Goal: Task Accomplishment & Management: Complete application form

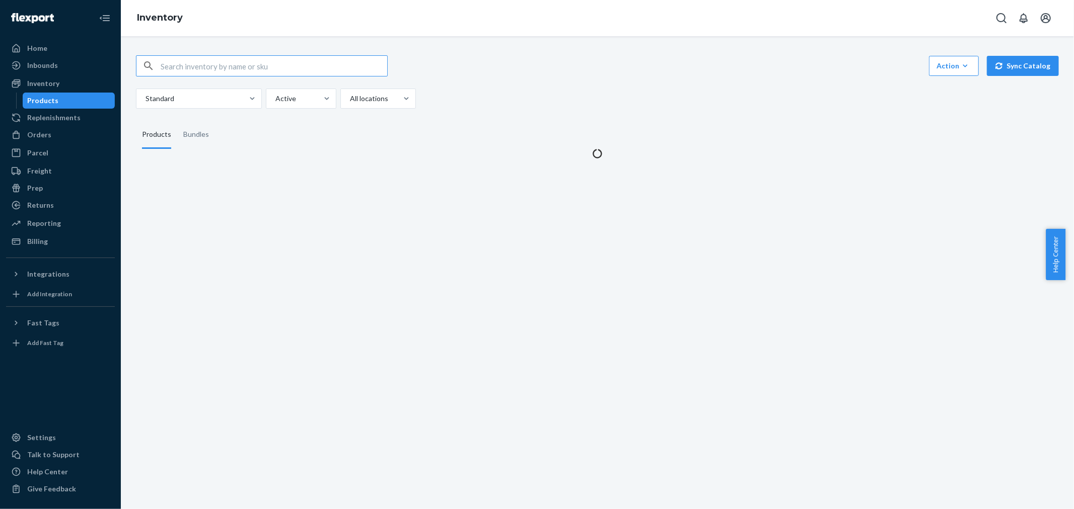
click at [170, 68] on input "text" at bounding box center [274, 66] width 227 height 20
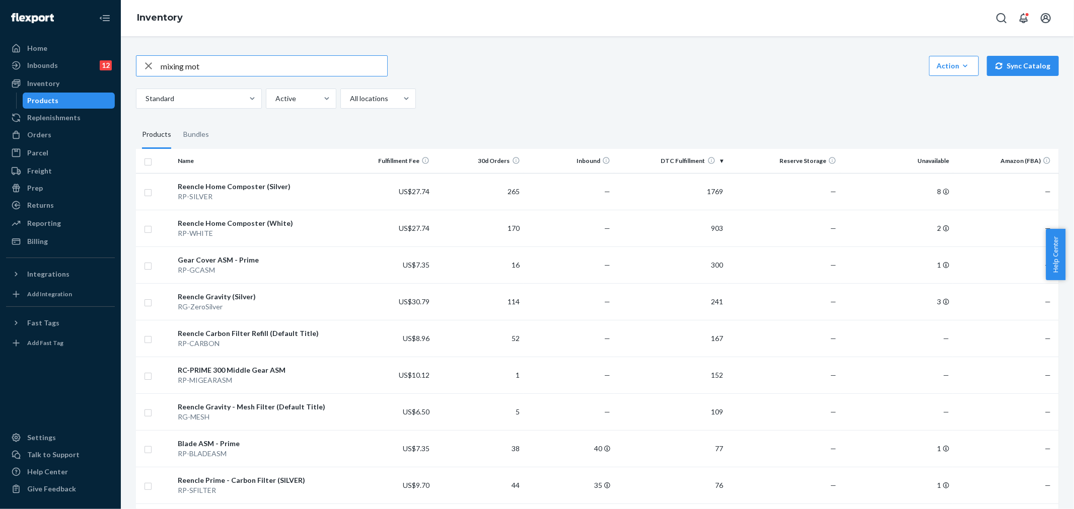
type input "mixing mot"
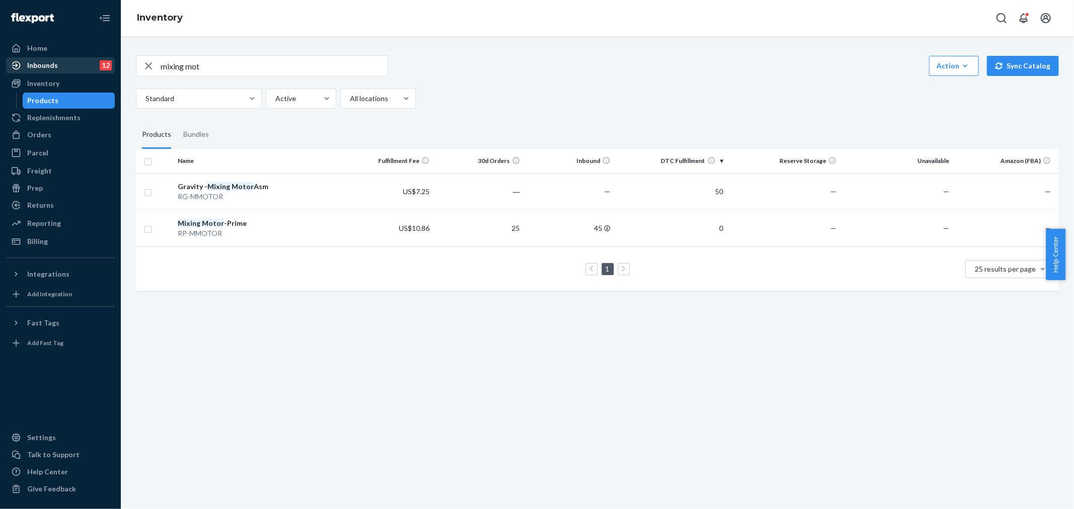
click at [25, 64] on div at bounding box center [19, 65] width 16 height 10
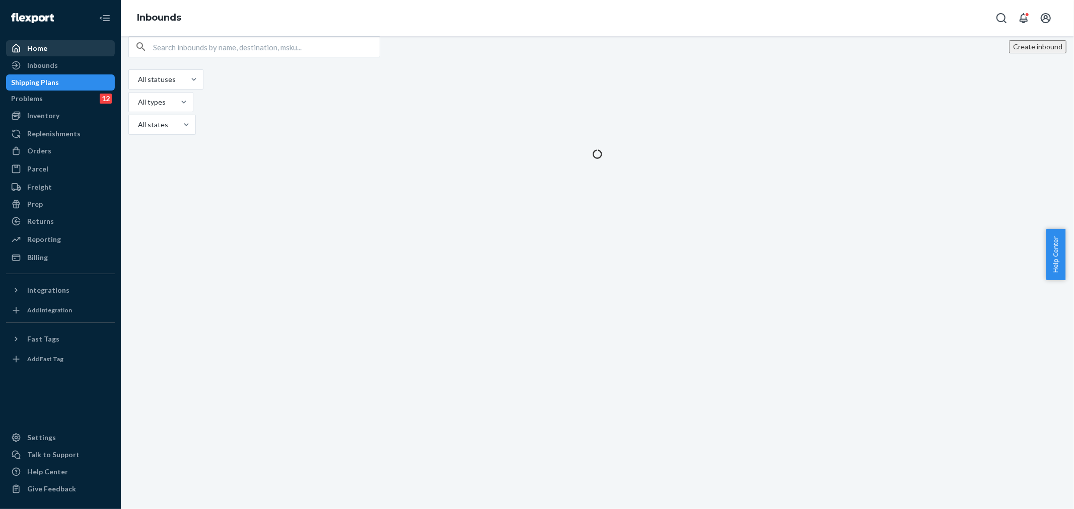
click at [37, 49] on div "Home" at bounding box center [37, 48] width 20 height 10
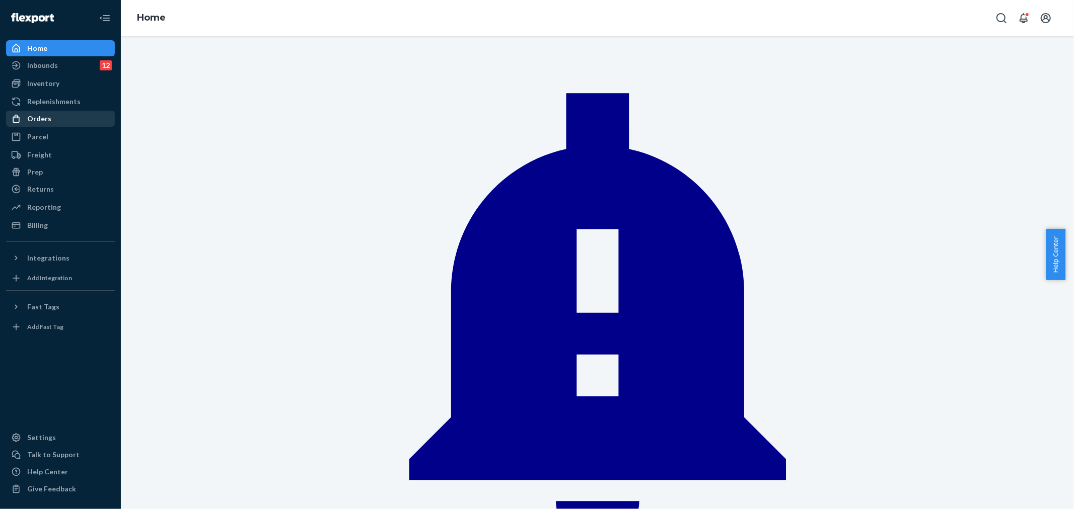
click at [44, 112] on div "Orders" at bounding box center [60, 119] width 107 height 14
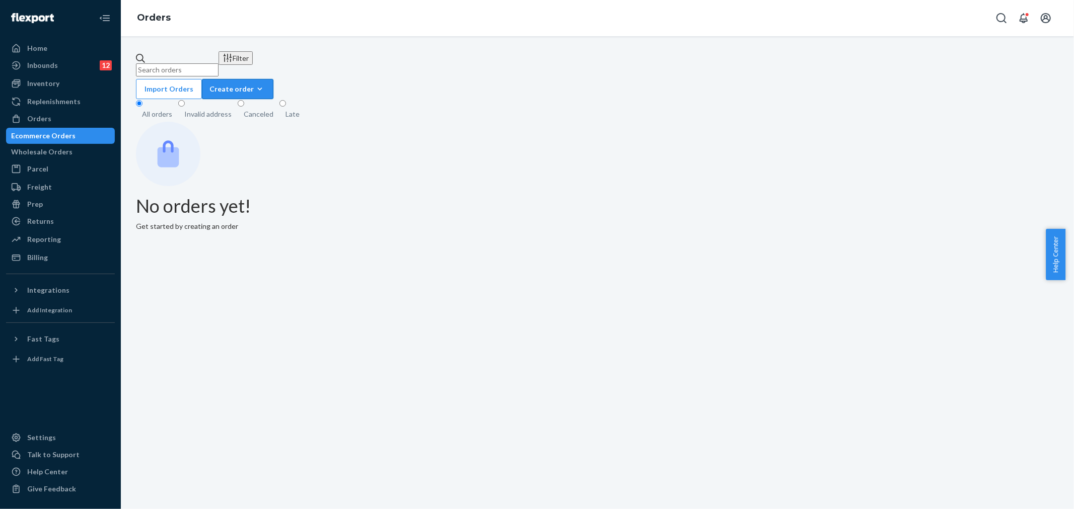
click at [266, 84] on div "Create order" at bounding box center [237, 89] width 56 height 10
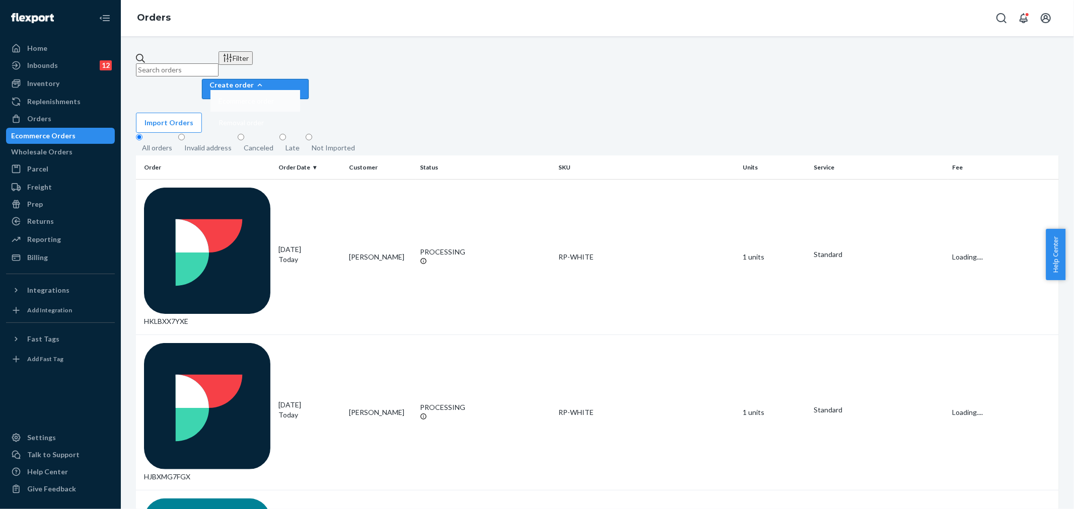
click at [300, 90] on button "Ecommerce order" at bounding box center [255, 101] width 90 height 22
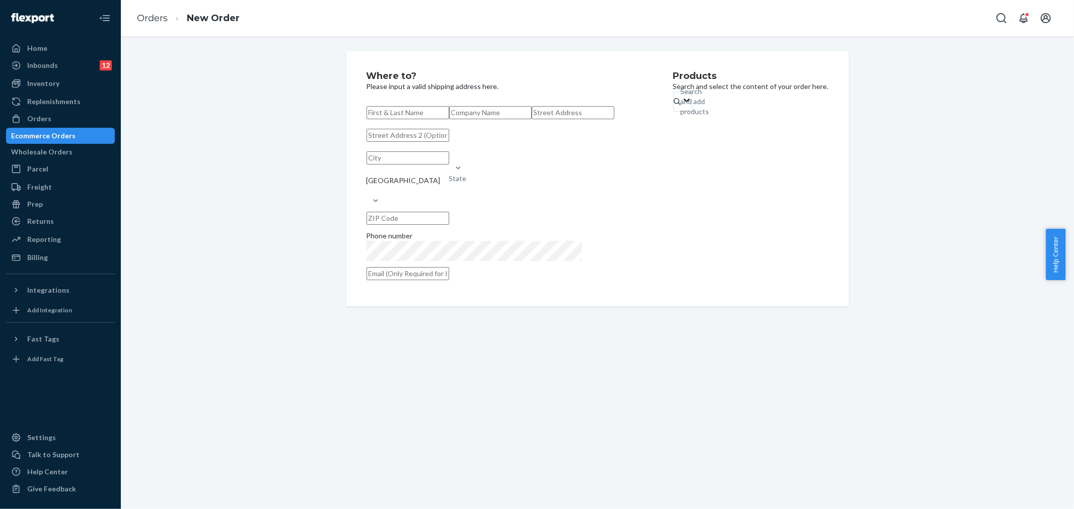
click at [389, 118] on input "text" at bounding box center [407, 112] width 83 height 13
paste input "[PERSON_NAME]"
type input "[PERSON_NAME]"
click at [449, 119] on input "text" at bounding box center [490, 112] width 83 height 13
paste input "[PERSON_NAME]"
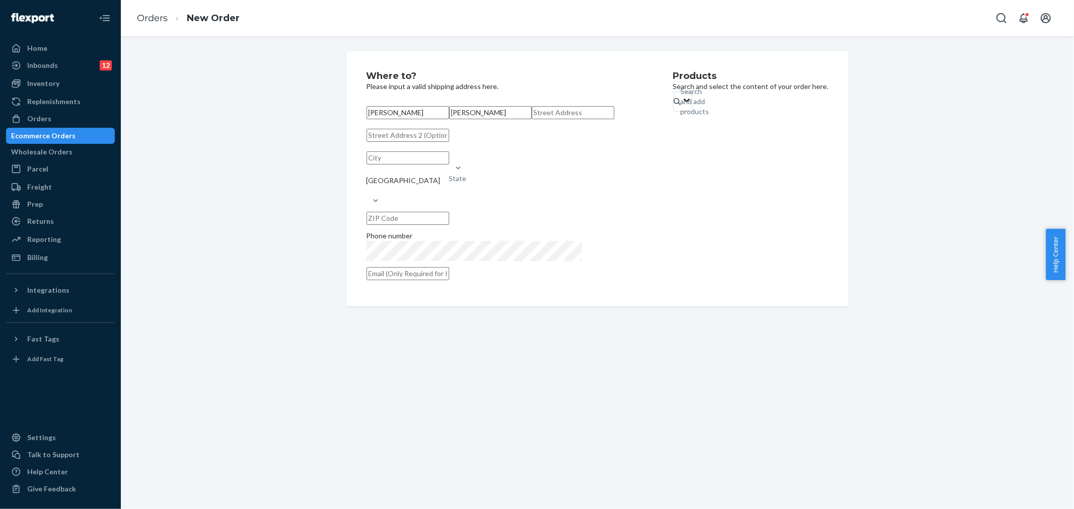
type input "[PERSON_NAME]"
click at [532, 119] on input "text" at bounding box center [573, 112] width 83 height 13
paste input "[STREET_ADDRESS]"
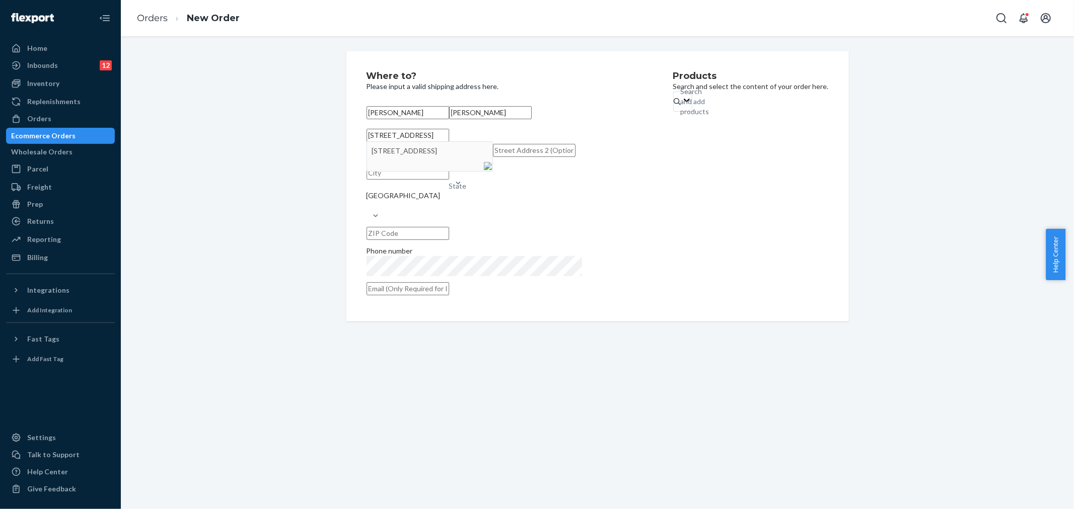
type input "[STREET_ADDRESS]"
click at [449, 290] on input "text" at bounding box center [407, 283] width 83 height 13
paste input "[EMAIL_ADDRESS][DOMAIN_NAME]"
type input "[EMAIL_ADDRESS][DOMAIN_NAME]"
click at [673, 96] on div "Products Search and select the content of your order here. Search and add produ…" at bounding box center [751, 183] width 156 height 225
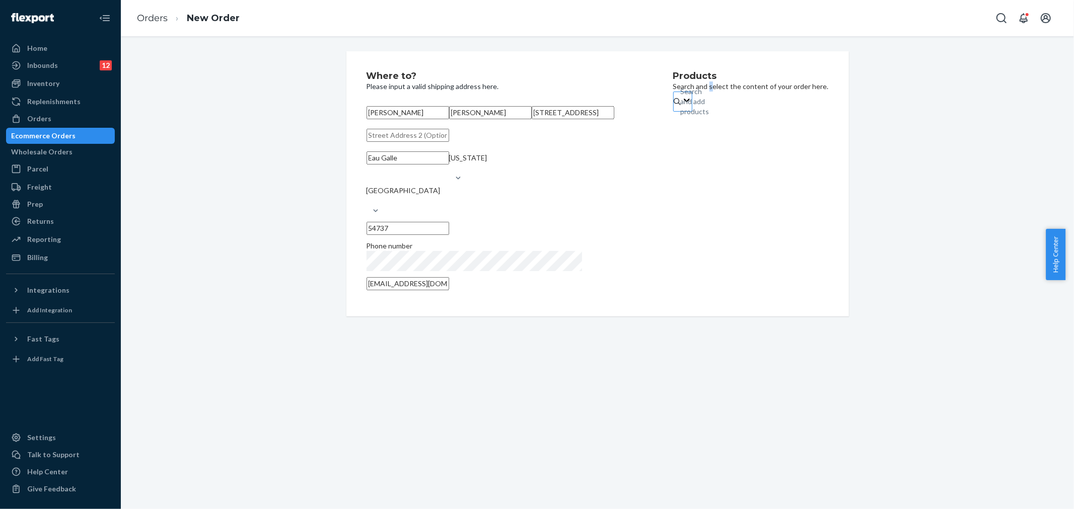
click at [681, 108] on div "Search and add products" at bounding box center [695, 102] width 29 height 30
click at [681, 107] on input "Search and add products" at bounding box center [681, 102] width 1 height 10
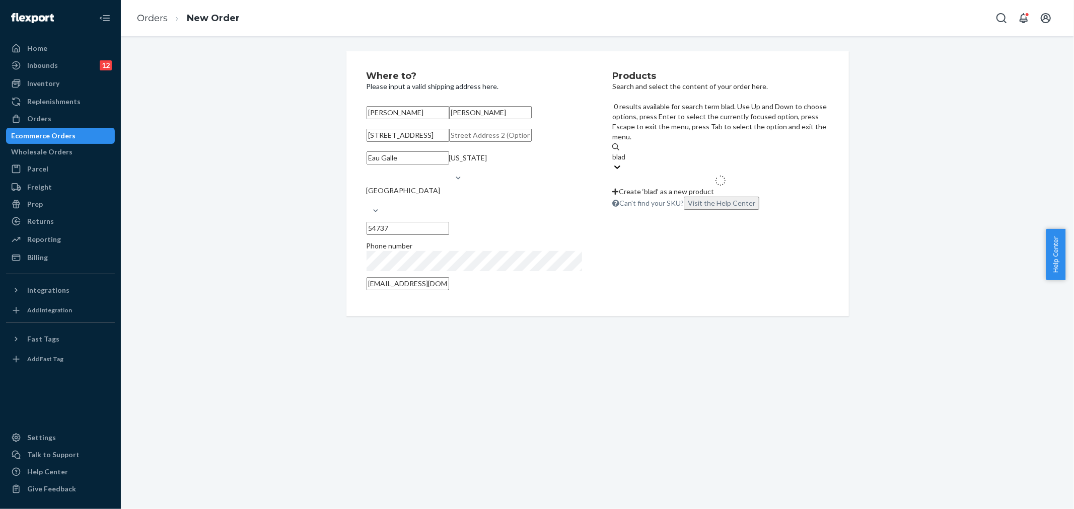
type input "blade"
click at [652, 185] on em "BLADEASM" at bounding box center [641, 189] width 35 height 9
click at [630, 152] on input "blade" at bounding box center [621, 157] width 18 height 10
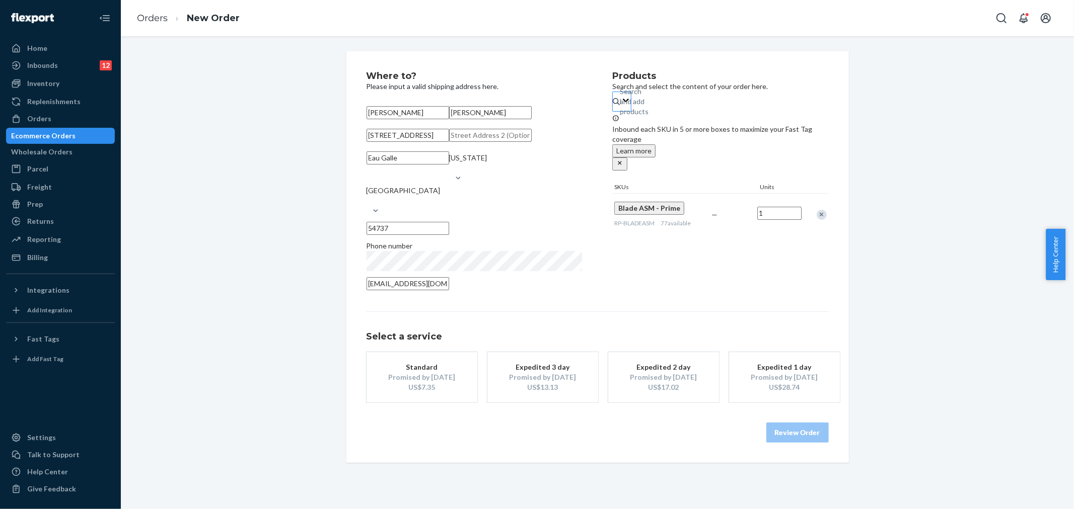
click at [408, 383] on div "Promised by [DATE]" at bounding box center [422, 377] width 81 height 10
click at [782, 443] on button "Review Order" at bounding box center [797, 433] width 62 height 20
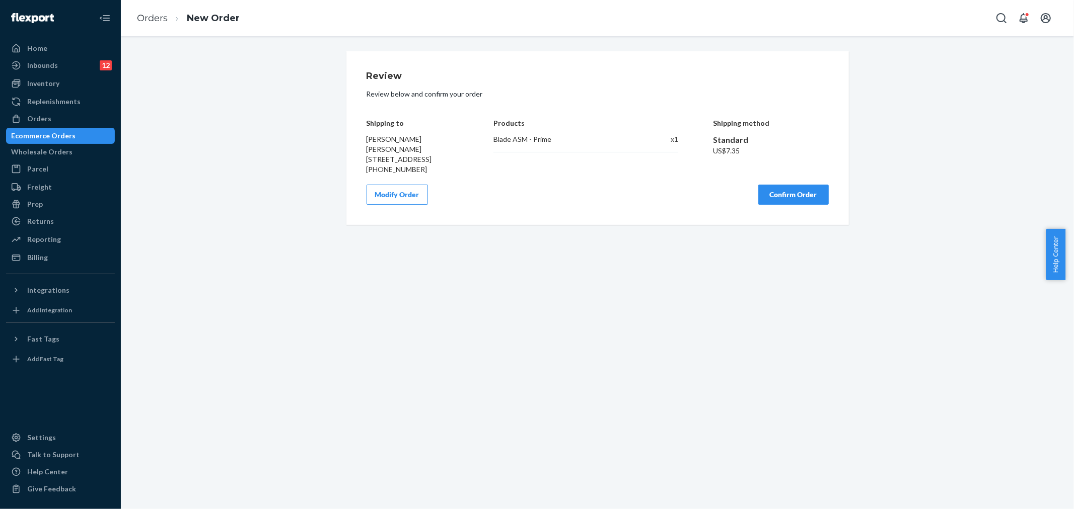
click at [767, 205] on button "Confirm Order" at bounding box center [793, 195] width 70 height 20
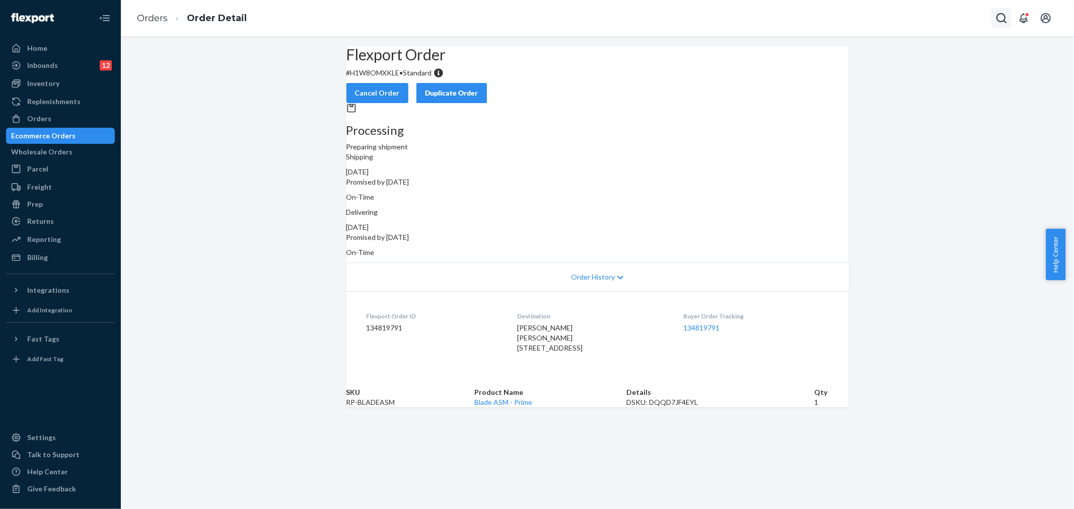
click at [998, 14] on icon "Open Search Box" at bounding box center [1001, 18] width 10 height 10
click at [918, 23] on div at bounding box center [956, 19] width 111 height 14
click at [913, 17] on input "Search Input" at bounding box center [952, 18] width 83 height 13
paste input "Riazul [DEMOGRAPHIC_DATA]"
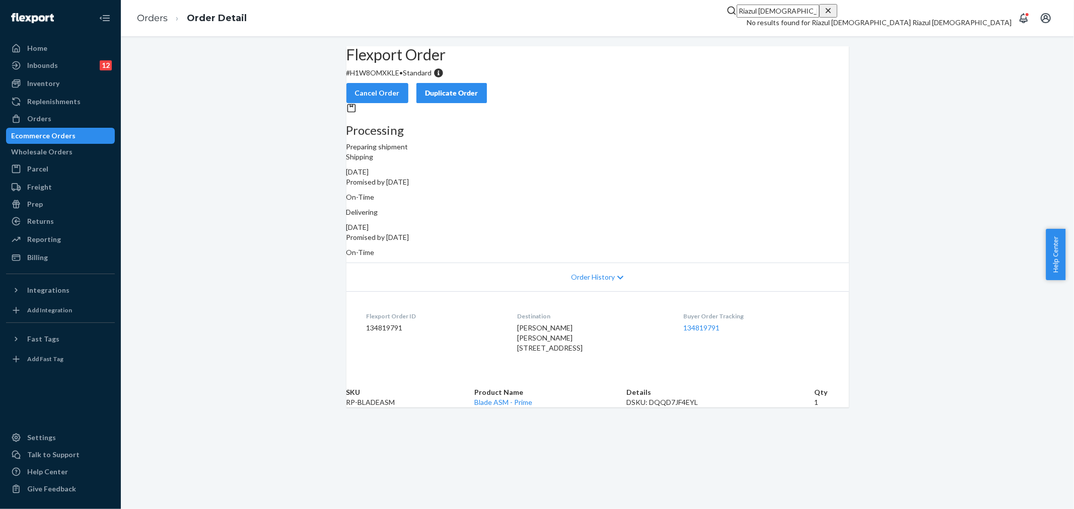
click at [929, 279] on div "Flexport Order # H1W8OMXKLE • Standard Cancel Order Duplicate Order Processing …" at bounding box center [597, 226] width 953 height 361
click at [819, 18] on input "Riazul [DEMOGRAPHIC_DATA] Riazul [DEMOGRAPHIC_DATA]" at bounding box center [777, 11] width 83 height 13
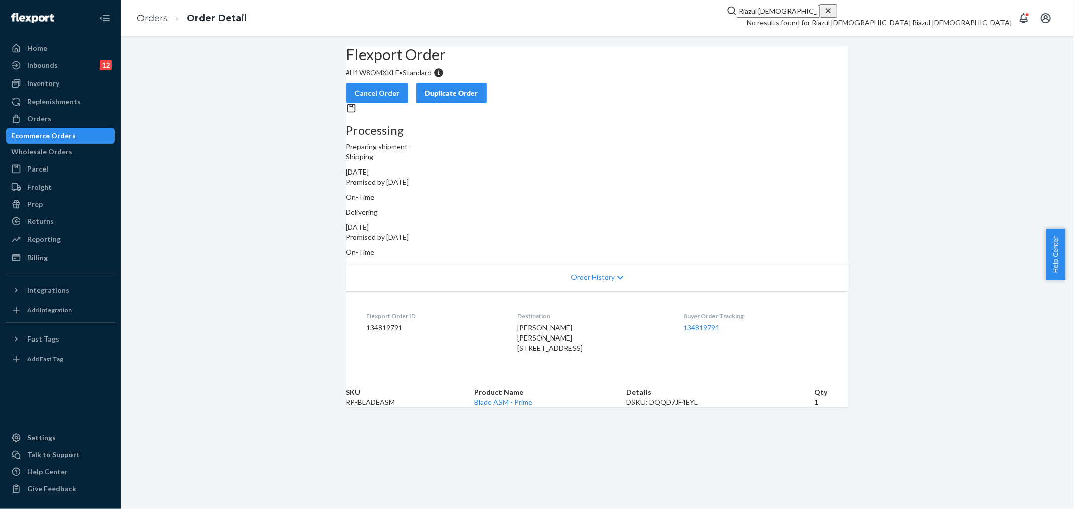
paste input "[PERSON_NAME]"
click at [881, 17] on input "[PERSON_NAME]" at bounding box center [922, 11] width 83 height 13
type input "[PERSON_NAME]"
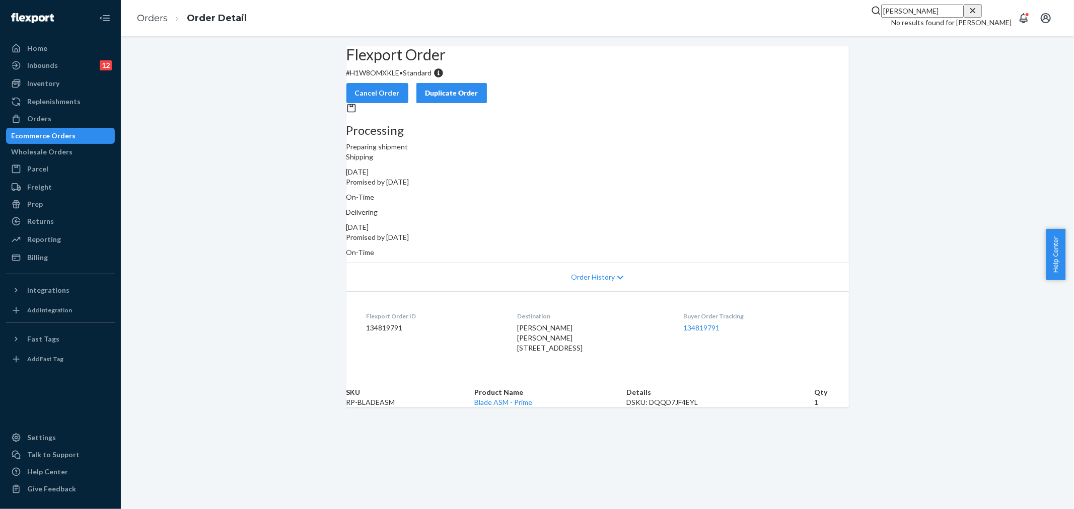
click at [950, 162] on div "Flexport Order # H1W8OMXKLE • Standard Cancel Order Duplicate Order Processing …" at bounding box center [597, 226] width 953 height 361
click at [661, 63] on div "Flexport Order # H1W8OMXKLE • Standard Cancel Order Duplicate Order" at bounding box center [597, 74] width 502 height 57
click at [978, 16] on icon "Close Search" at bounding box center [972, 11] width 10 height 10
click at [920, 114] on div "Flexport Order # H1W8OMXKLE • Standard Cancel Order Duplicate Order Processing …" at bounding box center [597, 226] width 953 height 361
click at [995, 11] on button "Open Search Box" at bounding box center [1001, 18] width 20 height 20
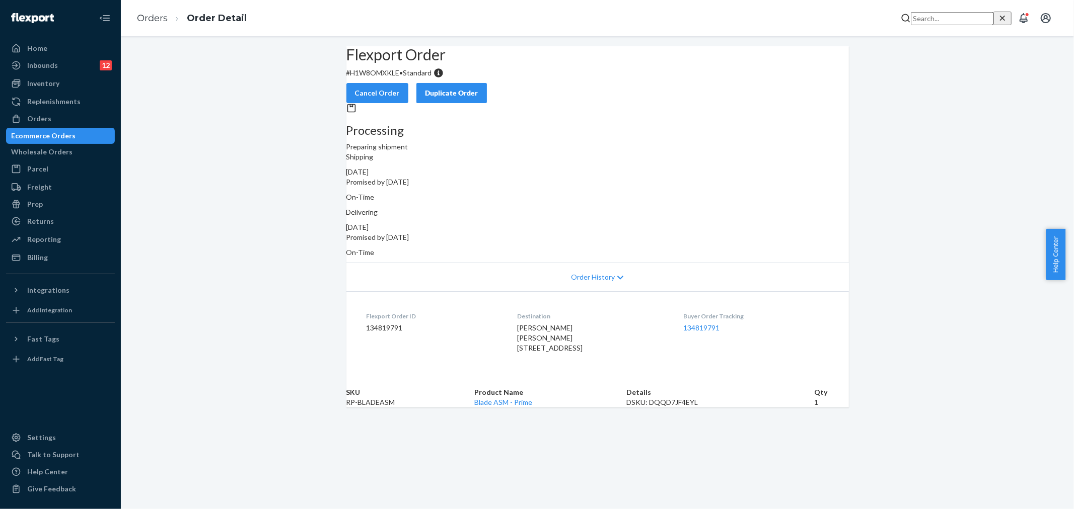
click at [911, 23] on input "Search Input" at bounding box center [952, 18] width 83 height 13
type input "[PERSON_NAME]"
click at [891, 28] on div "No results found for [PERSON_NAME]" at bounding box center [951, 23] width 120 height 10
click at [52, 64] on div "Inbounds" at bounding box center [42, 65] width 31 height 10
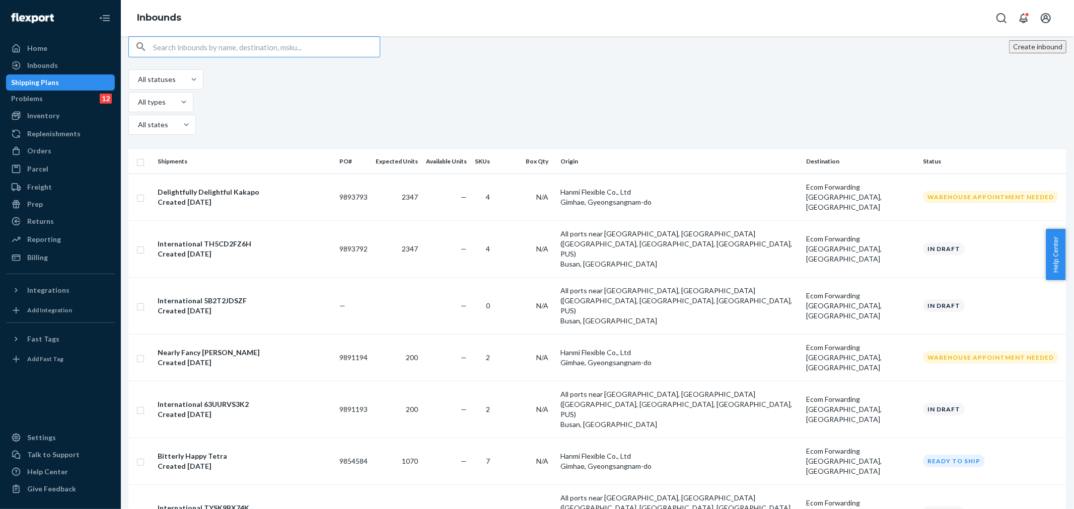
click at [190, 57] on input "text" at bounding box center [266, 47] width 227 height 20
type input "[PERSON_NAME]"
click at [49, 155] on div "Orders" at bounding box center [60, 151] width 107 height 14
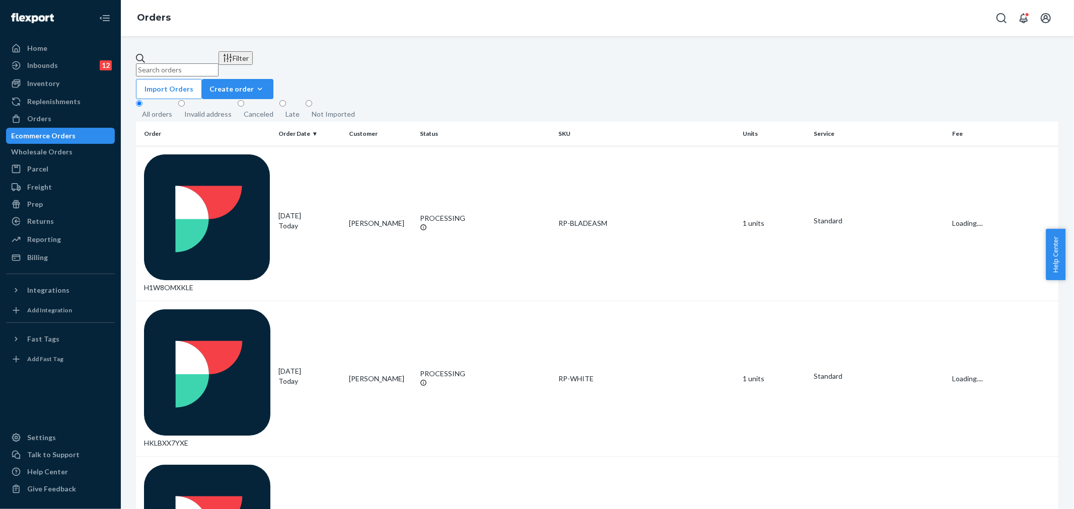
click at [218, 63] on input "text" at bounding box center [177, 69] width 83 height 13
paste input "[PERSON_NAME]"
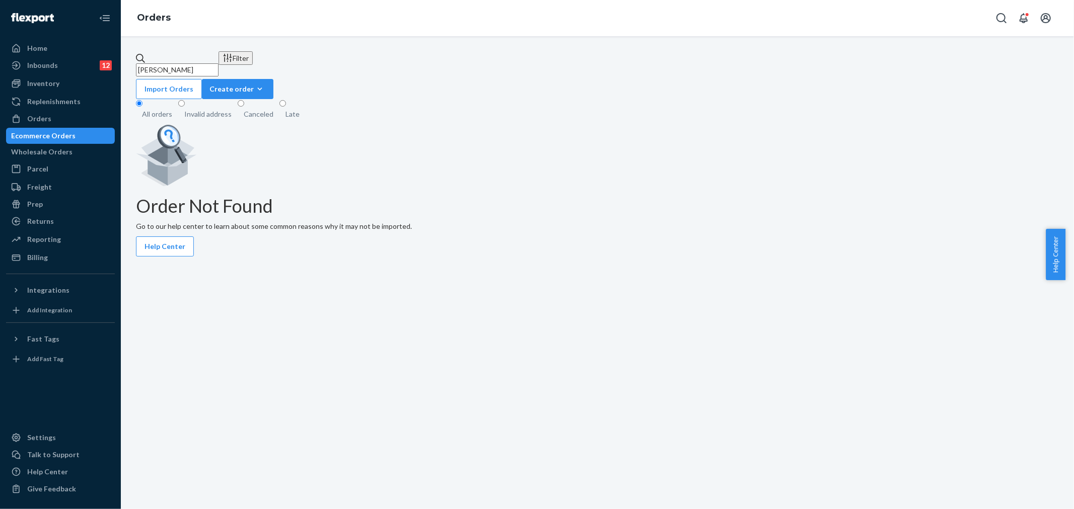
type input "[PERSON_NAME]"
click at [997, 23] on icon "Open Search Box" at bounding box center [1001, 18] width 12 height 12
click at [911, 21] on input "Search Input" at bounding box center [952, 18] width 83 height 13
type input "[PERSON_NAME]"
click at [891, 28] on div "No results found for [PERSON_NAME]" at bounding box center [951, 23] width 120 height 10
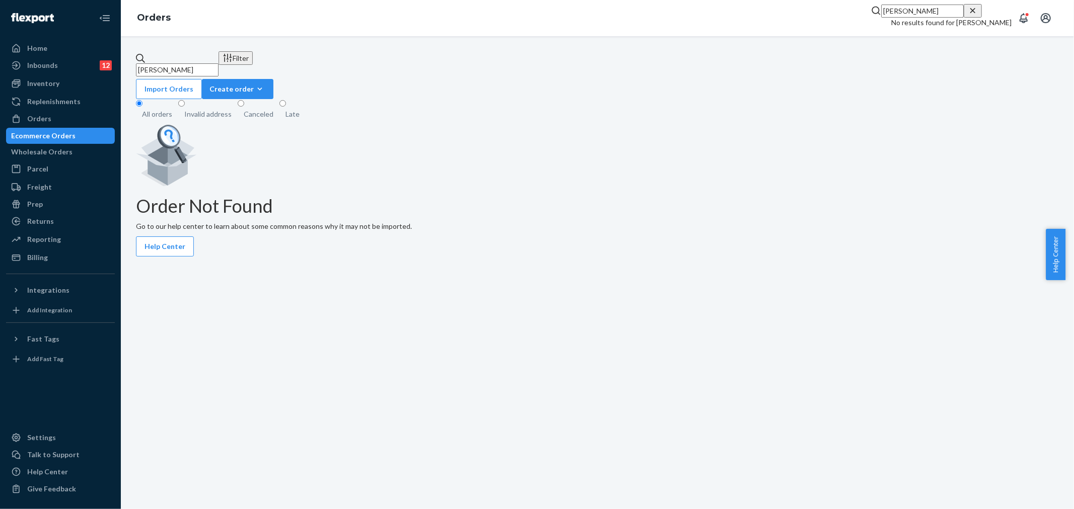
drag, startPoint x: 565, startPoint y: 69, endPoint x: 503, endPoint y: 5, distance: 88.6
click at [562, 79] on div "Import Orders Create order Ecommerce order Removal order" at bounding box center [597, 89] width 923 height 20
